Goal: Task Accomplishment & Management: Manage account settings

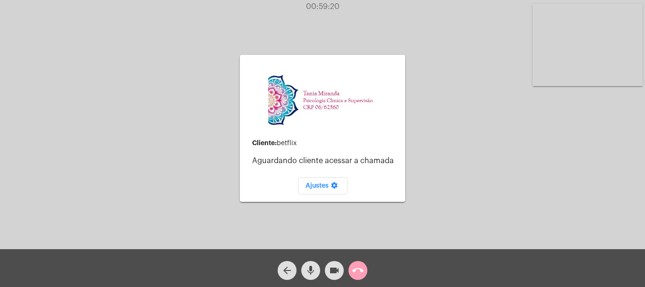
click at [360, 270] on mat-icon "call_end" at bounding box center [357, 269] width 11 height 11
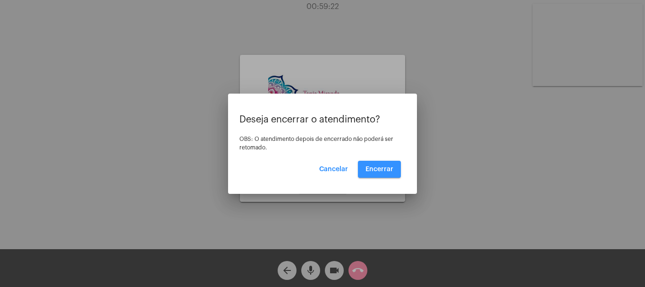
click at [382, 168] on span "Encerrar" at bounding box center [379, 169] width 28 height 7
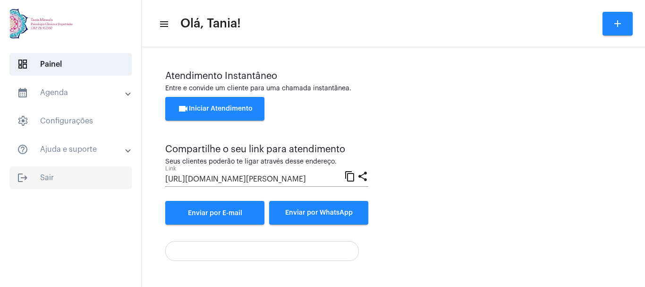
click at [46, 173] on span "logout Sair" at bounding box center [70, 177] width 122 height 23
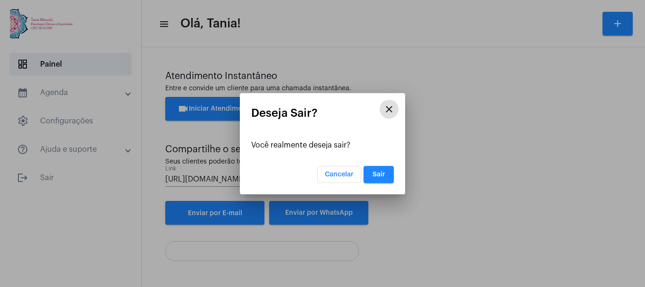
click at [381, 176] on span "Sair" at bounding box center [378, 174] width 13 height 7
